Goal: Check status: Check status

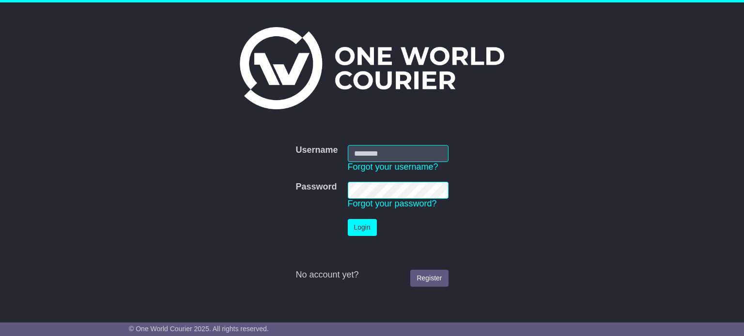
type input "**********"
click at [360, 228] on button "Login" at bounding box center [362, 227] width 29 height 17
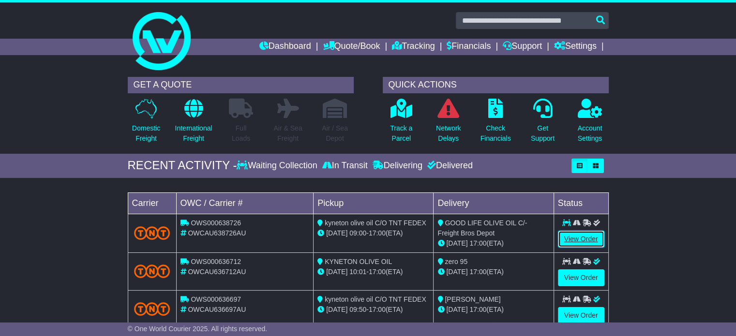
click at [585, 236] on link "View Order" at bounding box center [581, 239] width 46 height 17
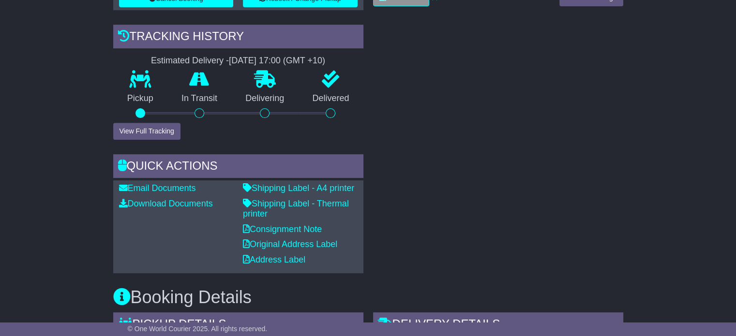
scroll to position [339, 0]
click at [285, 201] on link "Shipping Label - Thermal printer" at bounding box center [296, 209] width 106 height 20
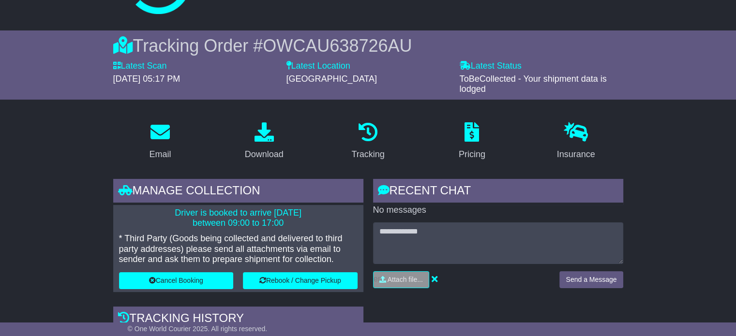
scroll to position [0, 0]
